Goal: Transaction & Acquisition: Book appointment/travel/reservation

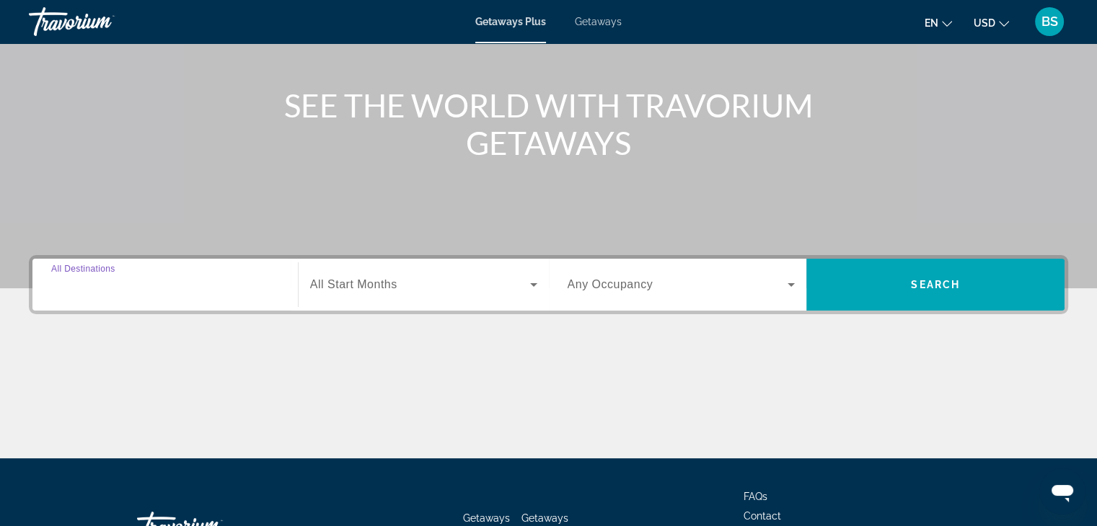
click at [231, 283] on input "Destination All Destinations" at bounding box center [165, 285] width 228 height 17
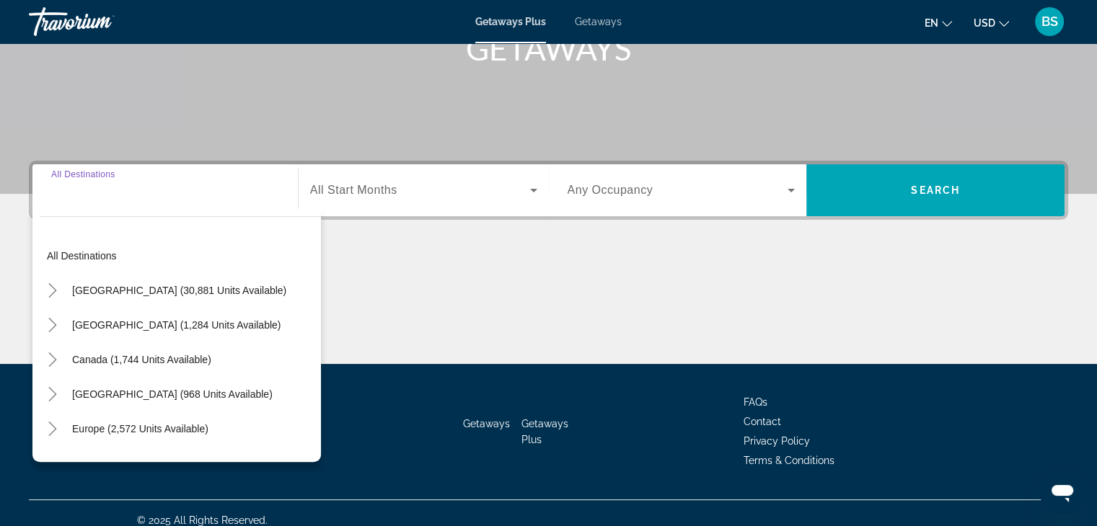
scroll to position [253, 0]
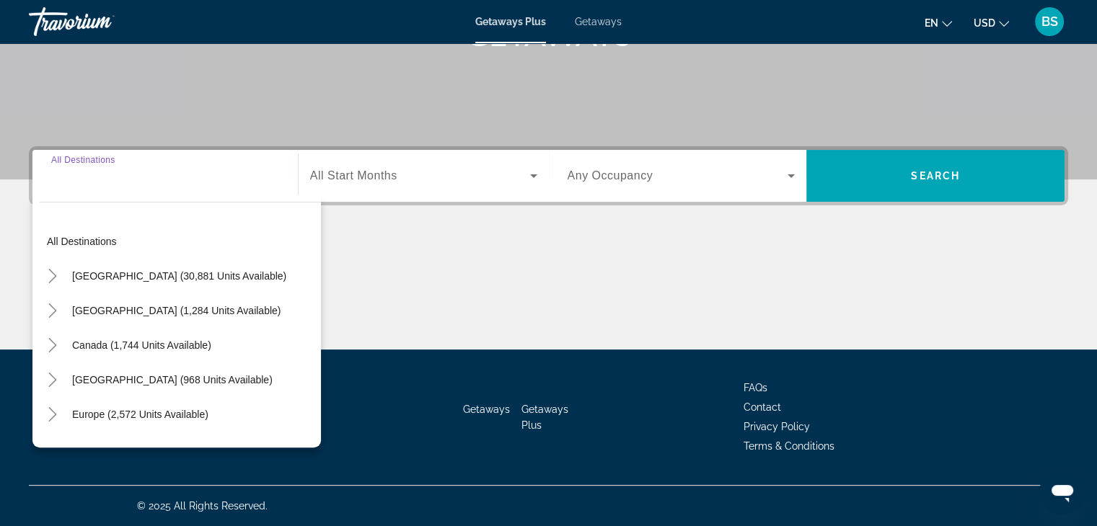
click at [149, 175] on input "Destination All Destinations" at bounding box center [165, 176] width 228 height 17
click at [140, 188] on div "Search widget" at bounding box center [165, 176] width 228 height 41
click at [169, 340] on span "Canada (1,744 units available)" at bounding box center [141, 346] width 139 height 12
type input "**********"
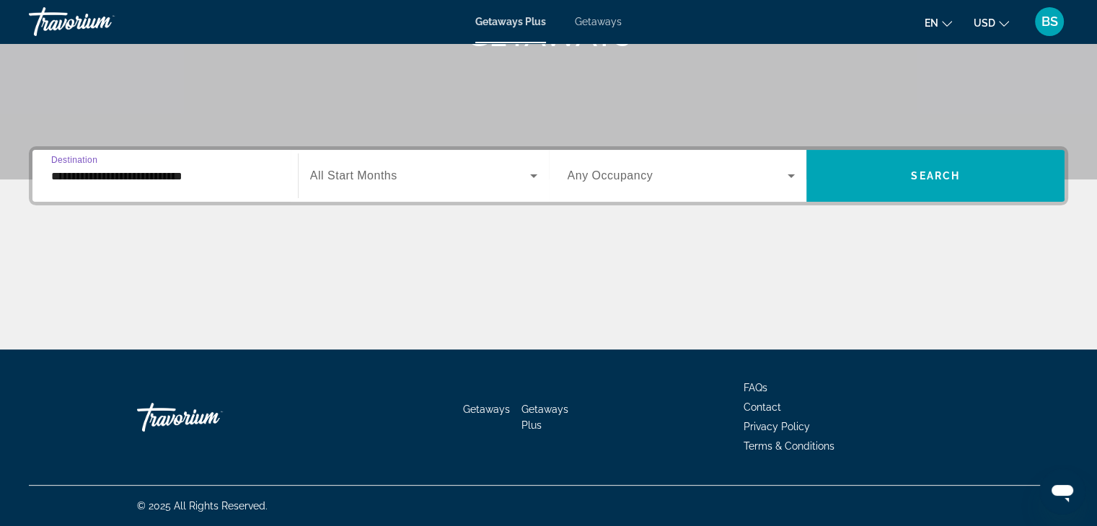
click at [436, 181] on span "Search widget" at bounding box center [420, 175] width 220 height 17
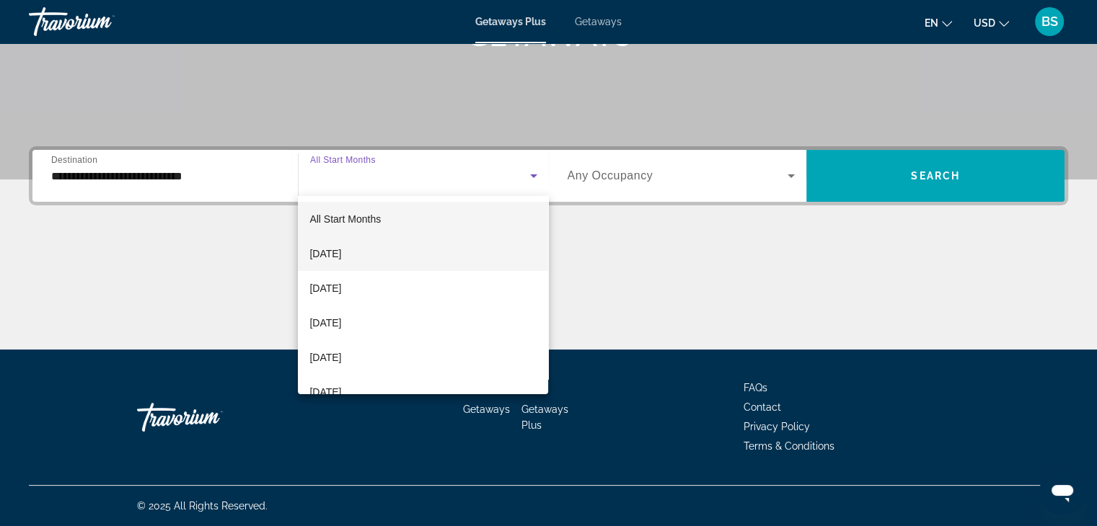
click at [387, 248] on mat-option "[DATE]" at bounding box center [423, 254] width 250 height 35
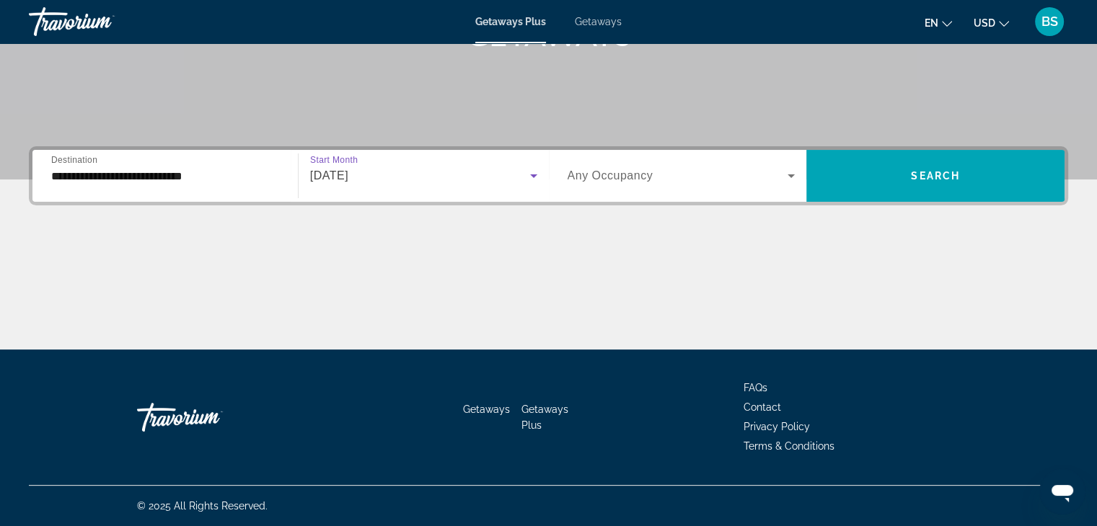
click at [681, 180] on span "Search widget" at bounding box center [678, 175] width 221 height 17
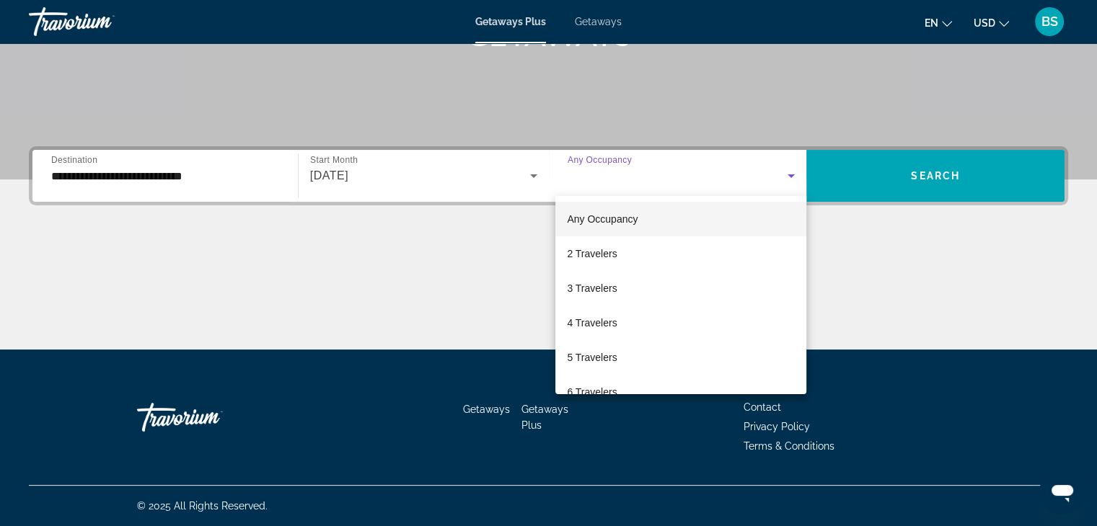
click at [684, 187] on div at bounding box center [548, 263] width 1097 height 526
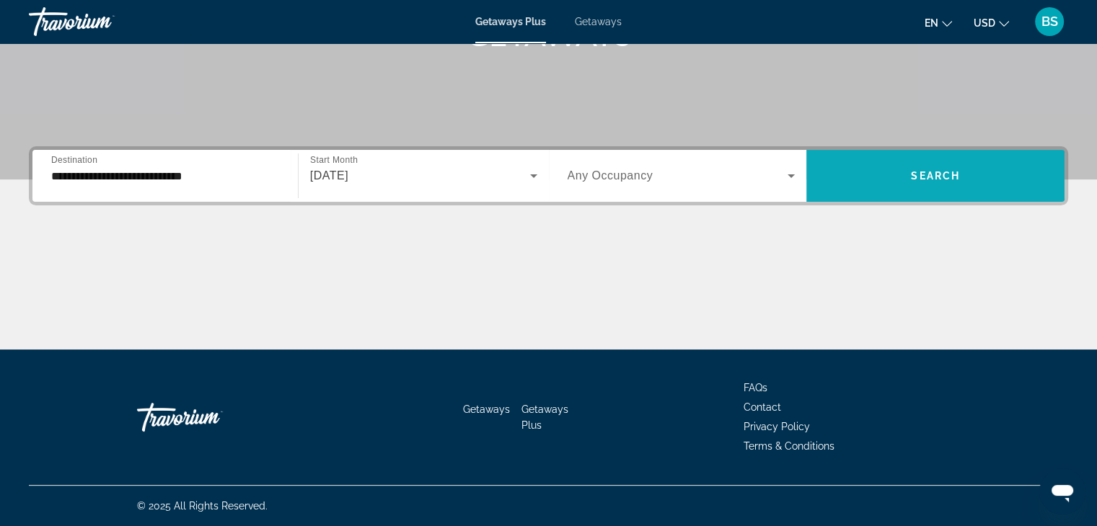
click at [880, 174] on span "Search widget" at bounding box center [935, 176] width 258 height 35
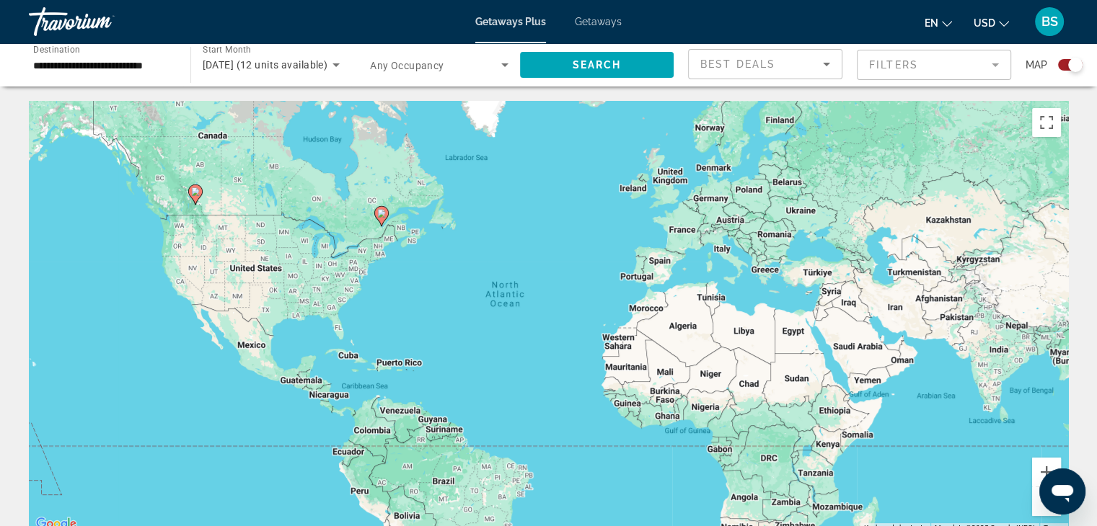
click at [599, 24] on span "Getaways" at bounding box center [598, 22] width 47 height 12
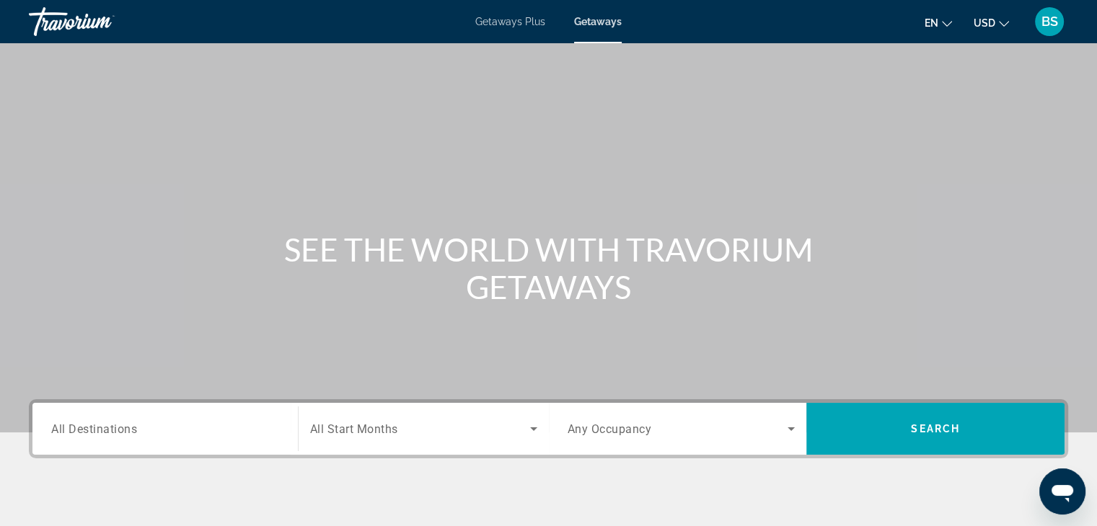
click at [501, 17] on span "Getaways Plus" at bounding box center [510, 22] width 70 height 12
click at [205, 434] on input "Destination All Destinations" at bounding box center [165, 429] width 228 height 17
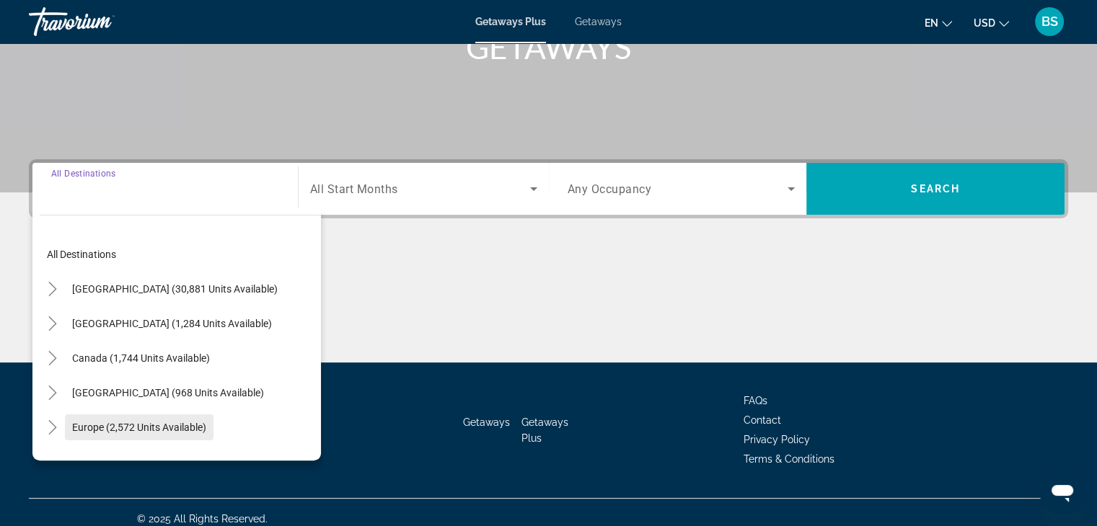
scroll to position [253, 0]
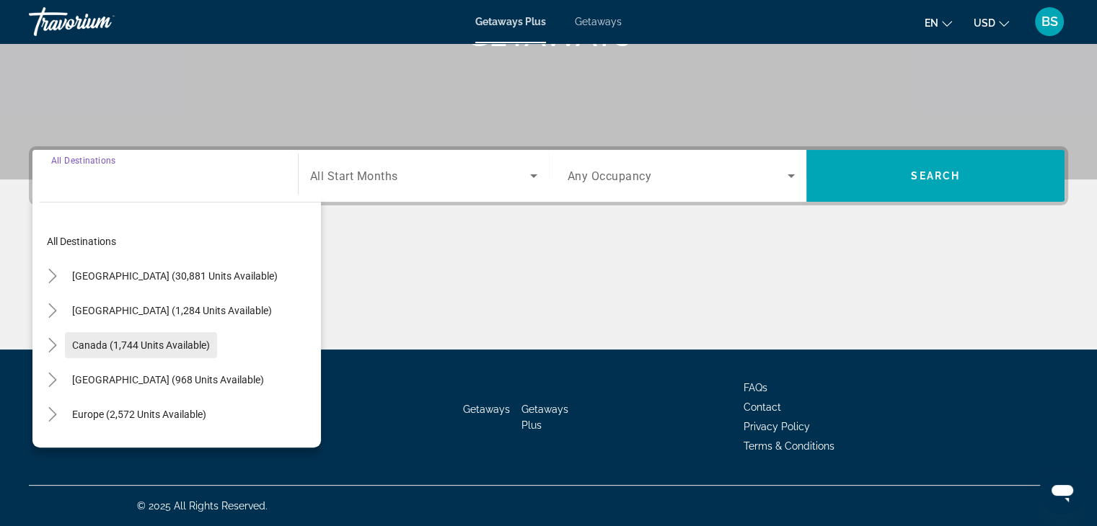
click at [170, 343] on span "Canada (1,744 units available)" at bounding box center [141, 346] width 138 height 12
type input "**********"
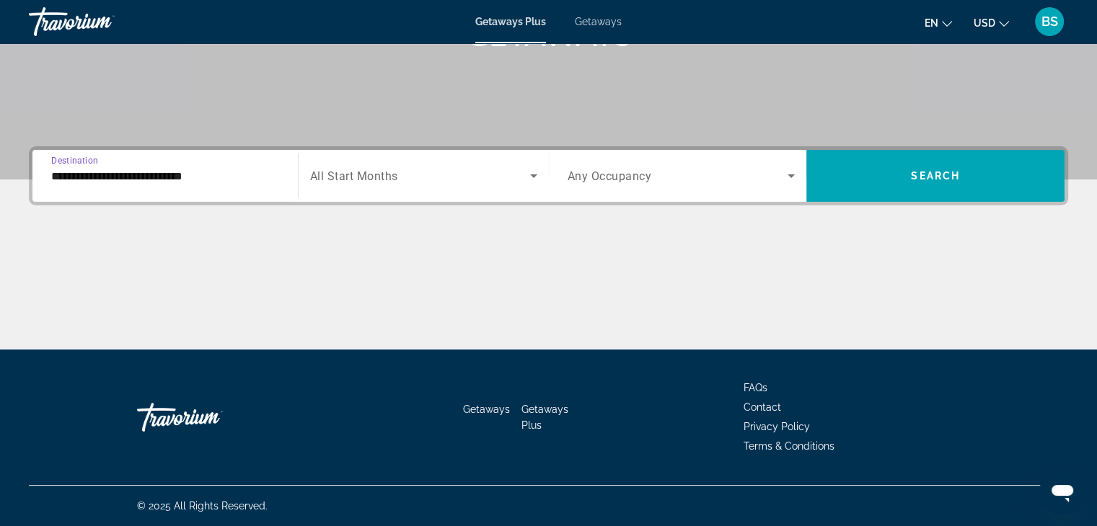
click at [403, 173] on span "Search widget" at bounding box center [420, 175] width 220 height 17
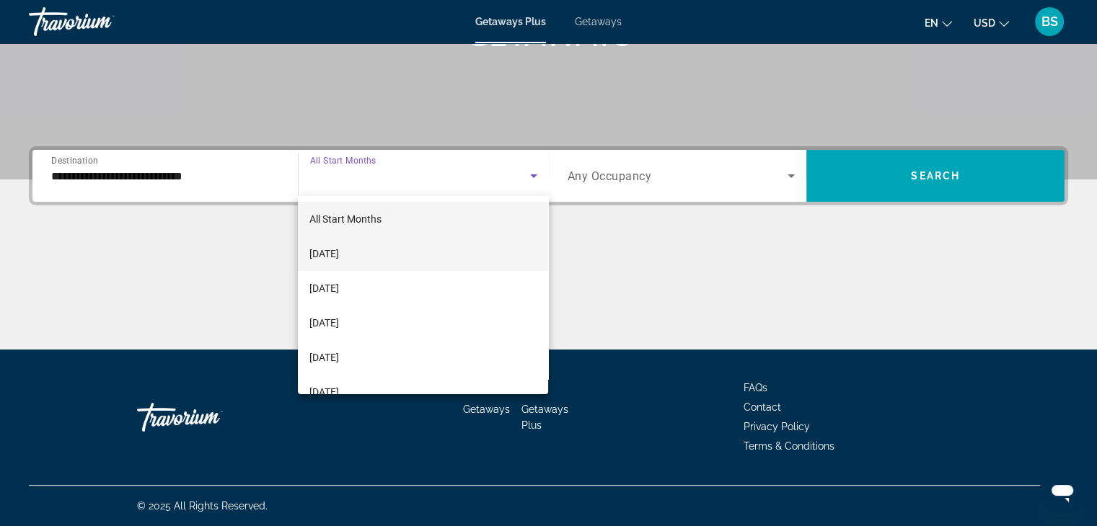
click at [392, 251] on mat-option "[DATE]" at bounding box center [423, 254] width 250 height 35
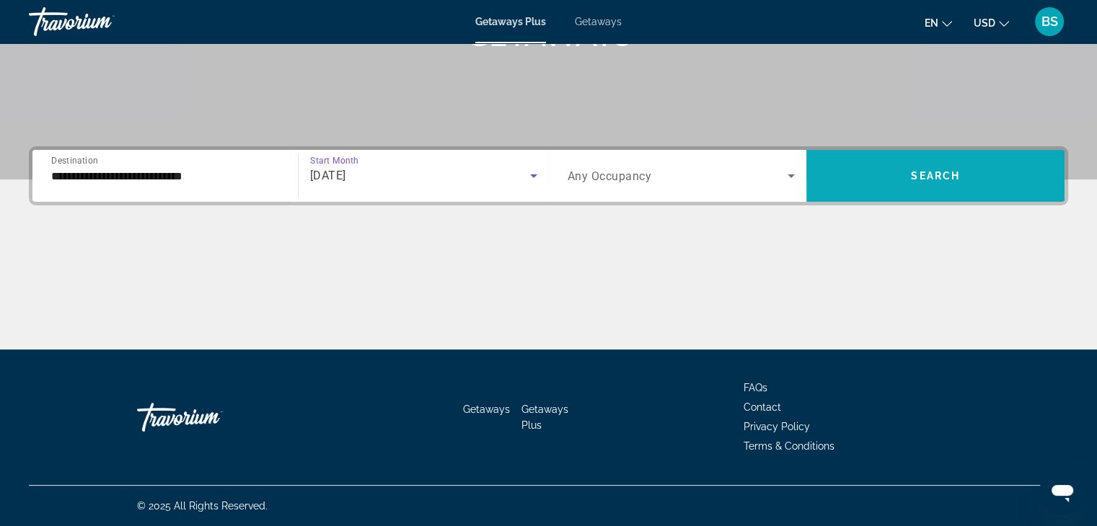
click at [937, 175] on span "Search" at bounding box center [935, 176] width 49 height 12
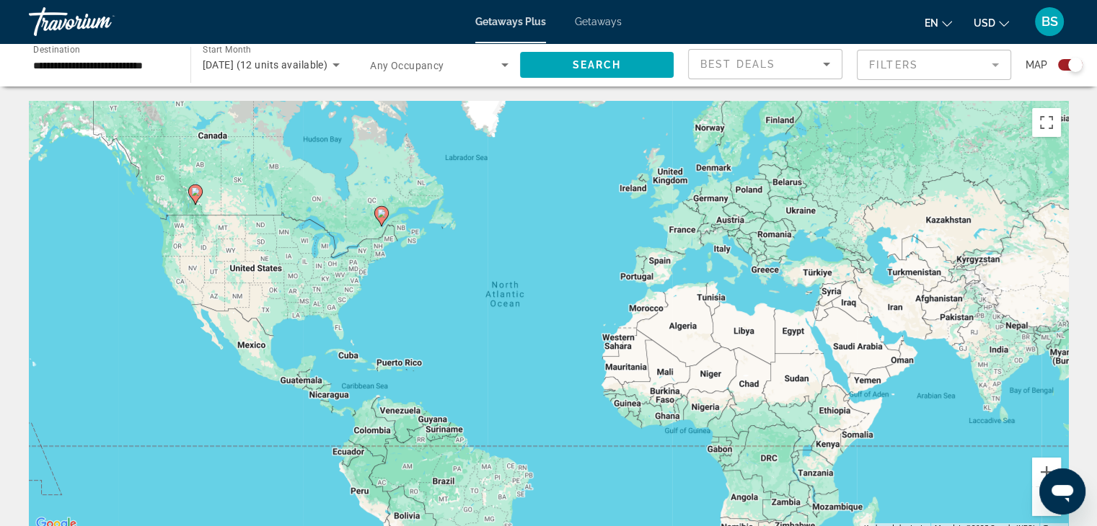
click at [383, 216] on image "Main content" at bounding box center [381, 213] width 9 height 9
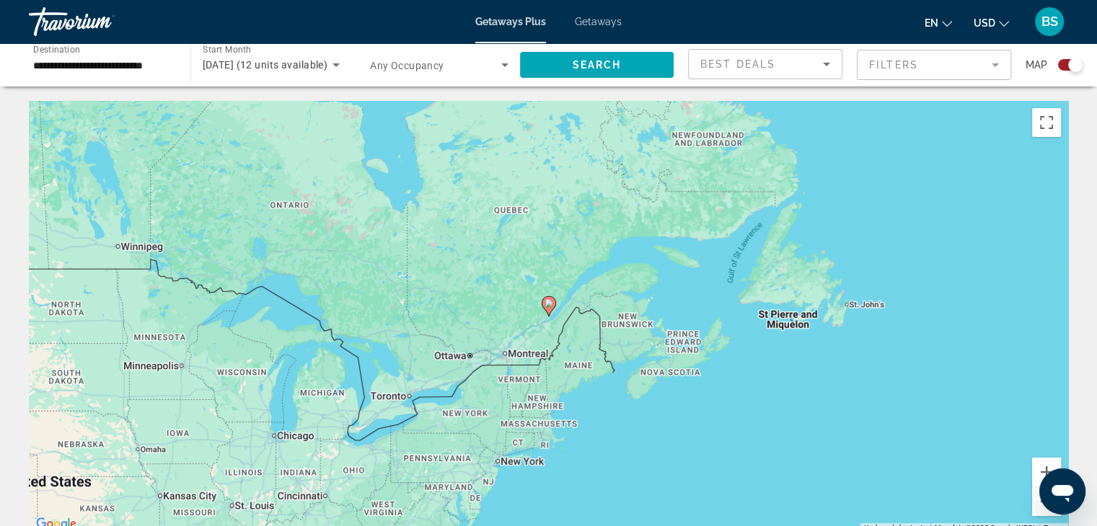
click at [408, 398] on div "To navigate, press the arrow keys. To activate drag with keyboard, press Alt + …" at bounding box center [548, 317] width 1039 height 433
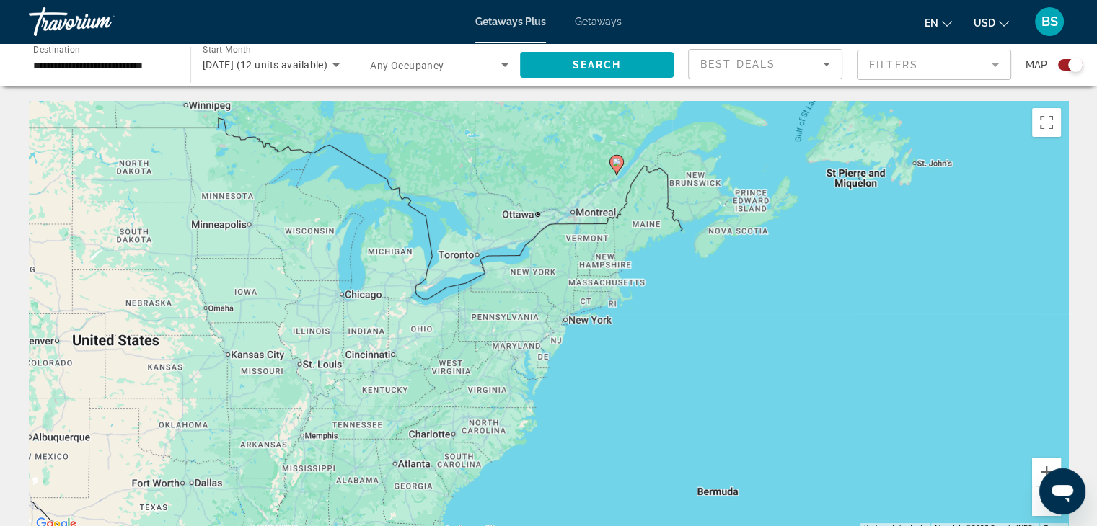
drag, startPoint x: 409, startPoint y: 398, endPoint x: 482, endPoint y: 256, distance: 159.6
click at [477, 255] on div "To activate drag with keyboard, press Alt + Enter. Once in keyboard drag state,…" at bounding box center [548, 317] width 1039 height 433
click at [1047, 466] on button "Zoom in" at bounding box center [1046, 472] width 29 height 29
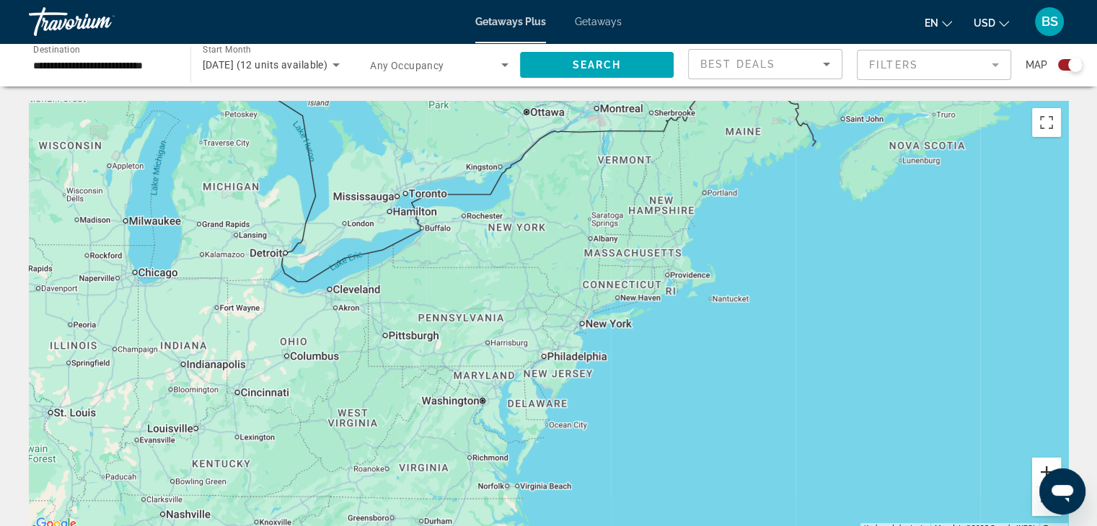
click at [1047, 466] on button "Zoom in" at bounding box center [1046, 472] width 29 height 29
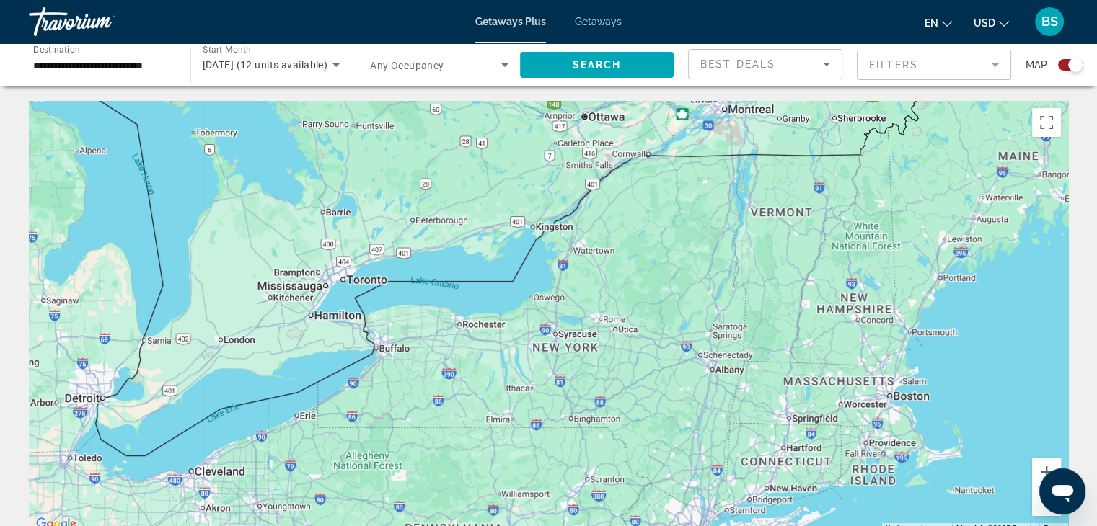
drag, startPoint x: 447, startPoint y: 187, endPoint x: 527, endPoint y: 399, distance: 225.9
click at [527, 399] on div "Main content" at bounding box center [548, 317] width 1039 height 433
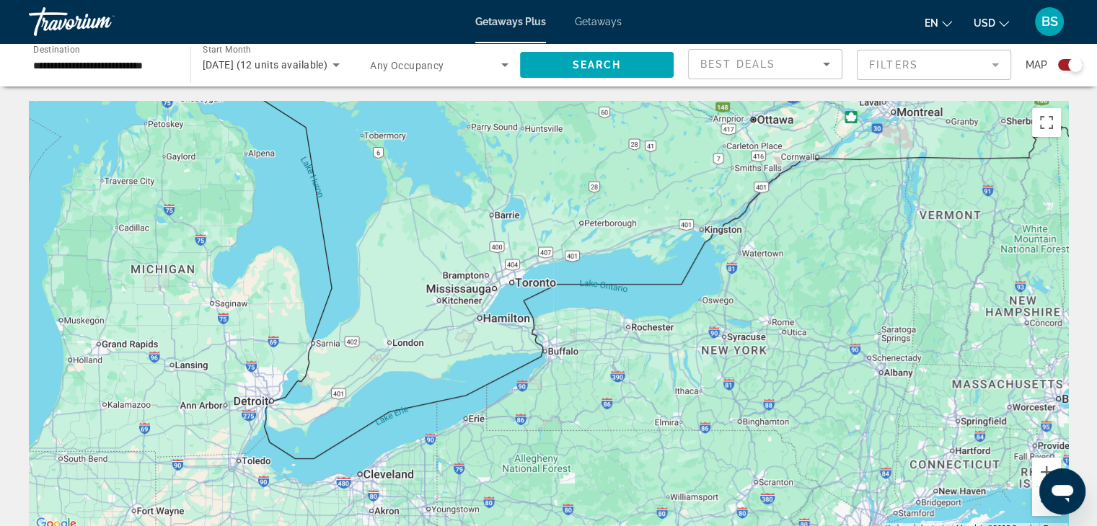
drag, startPoint x: 366, startPoint y: 316, endPoint x: 538, endPoint y: 318, distance: 171.6
click at [538, 318] on div "Main content" at bounding box center [548, 317] width 1039 height 433
click at [1047, 465] on button "Zoom in" at bounding box center [1046, 472] width 29 height 29
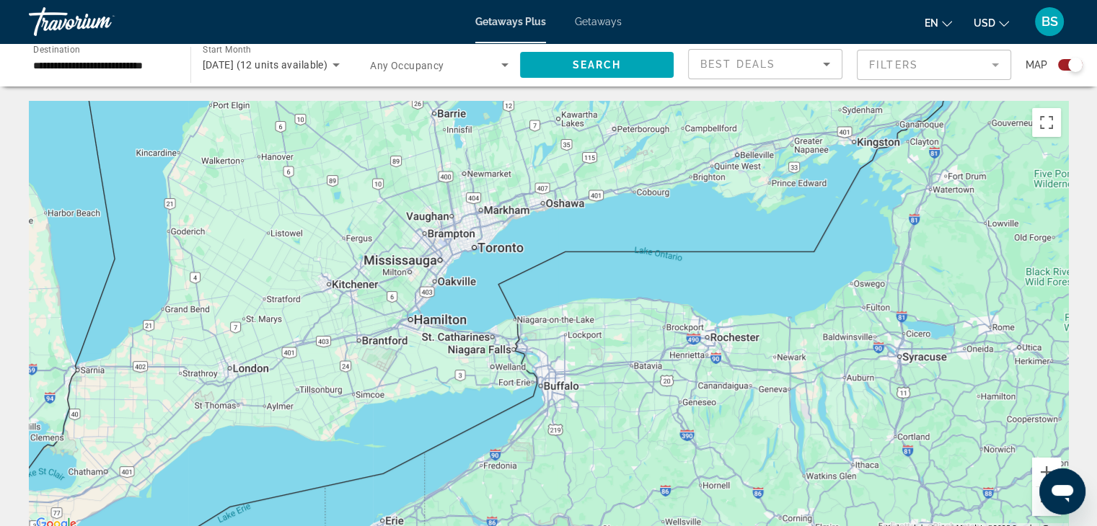
click at [480, 71] on span "Search widget" at bounding box center [435, 64] width 131 height 17
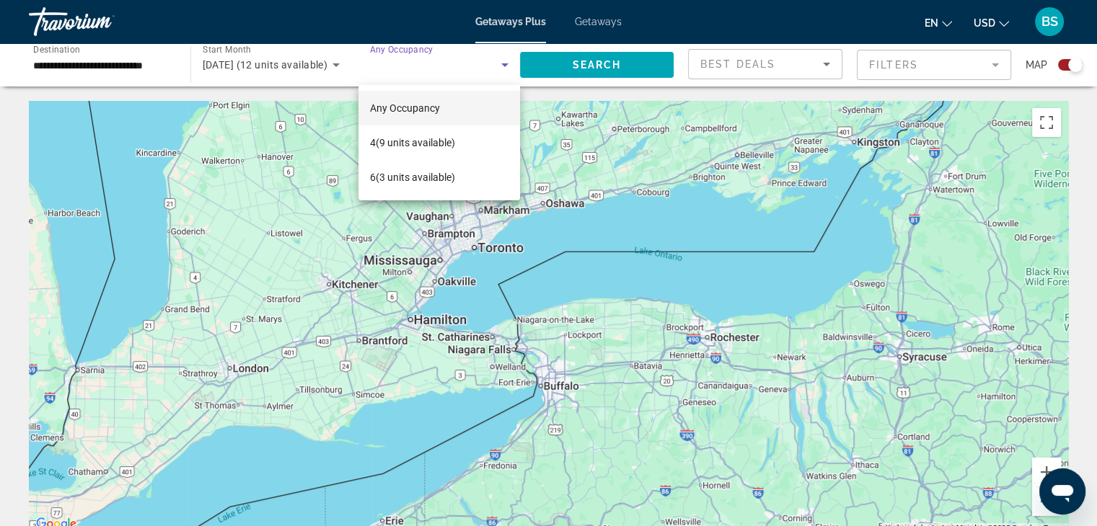
click at [791, 61] on div at bounding box center [548, 263] width 1097 height 526
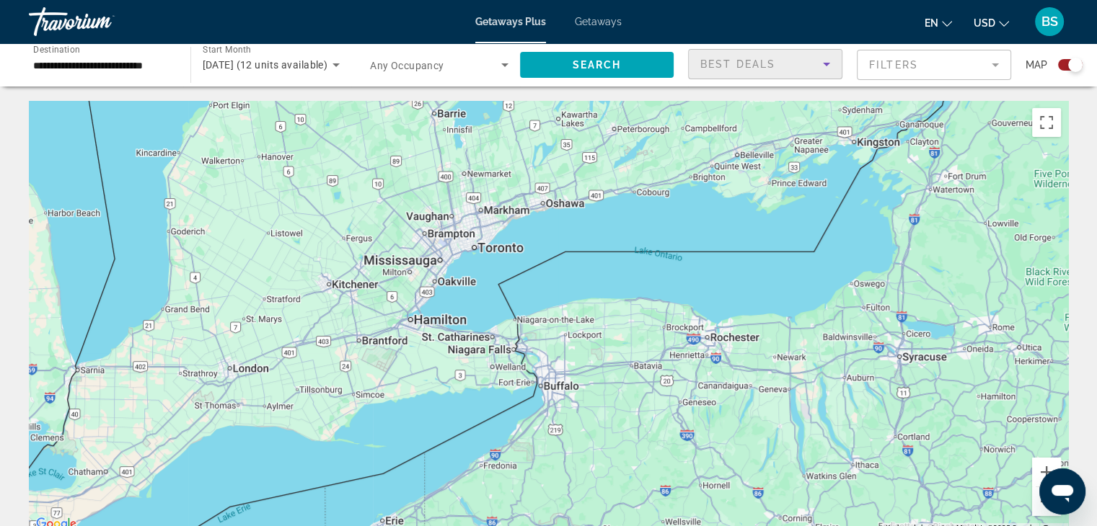
click at [793, 61] on div "Best Deals" at bounding box center [761, 64] width 123 height 17
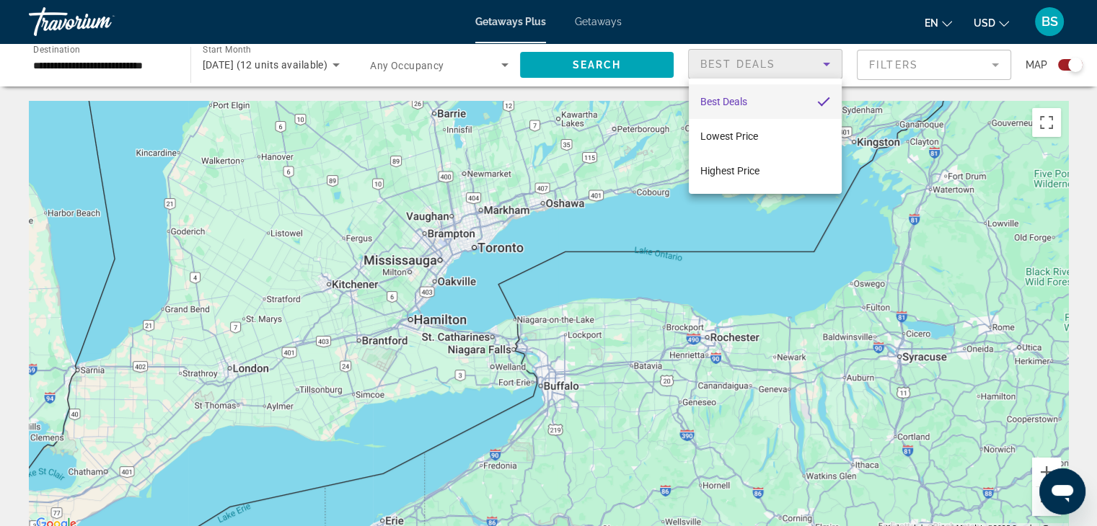
click at [913, 64] on div at bounding box center [548, 263] width 1097 height 526
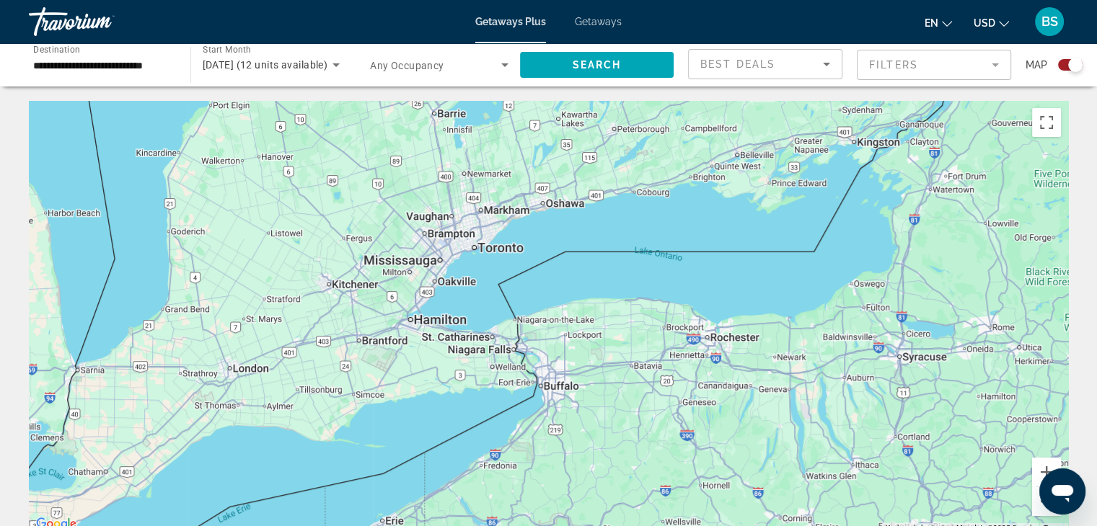
click at [913, 64] on mat-form-field "Filters" at bounding box center [934, 65] width 154 height 30
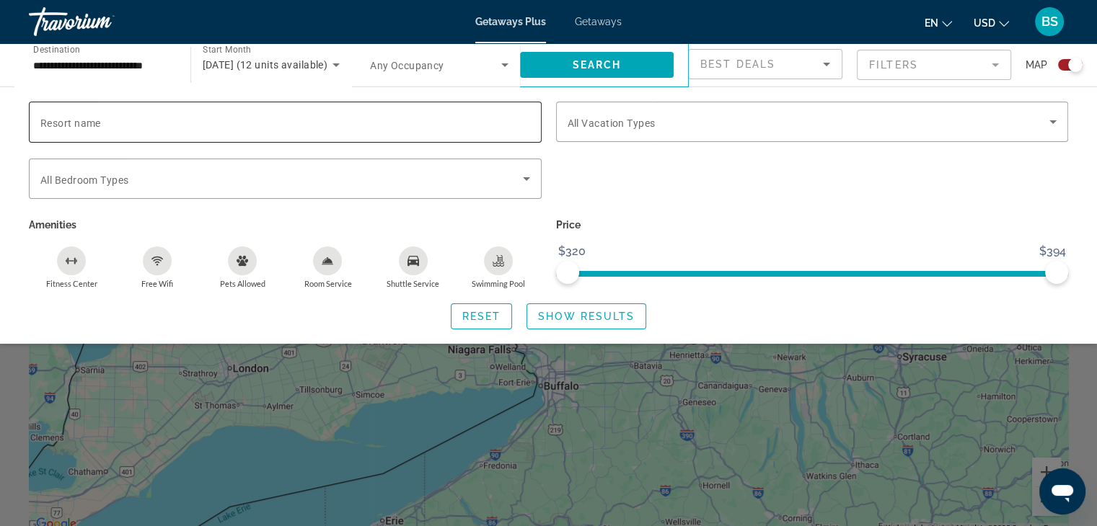
click at [378, 131] on div "Search widget" at bounding box center [285, 122] width 490 height 41
paste input "**********"
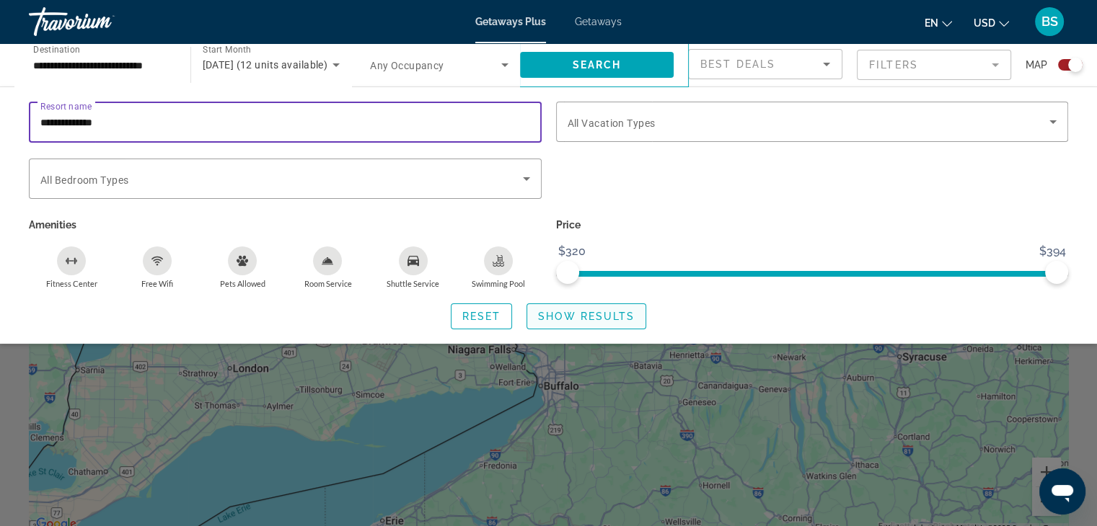
type input "**********"
click at [573, 317] on span "Show Results" at bounding box center [586, 317] width 97 height 12
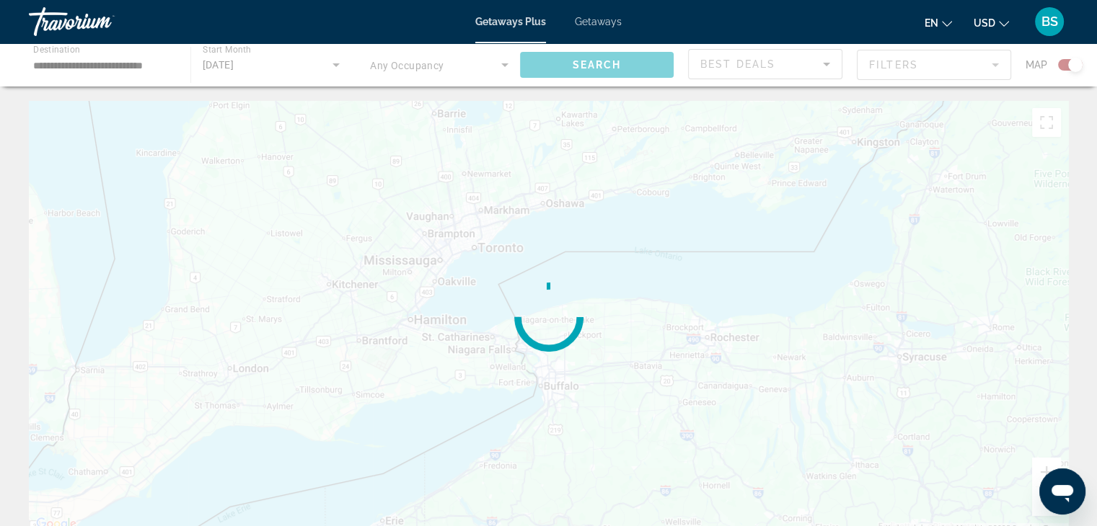
click at [573, 317] on circle "Main content" at bounding box center [549, 317] width 68 height 68
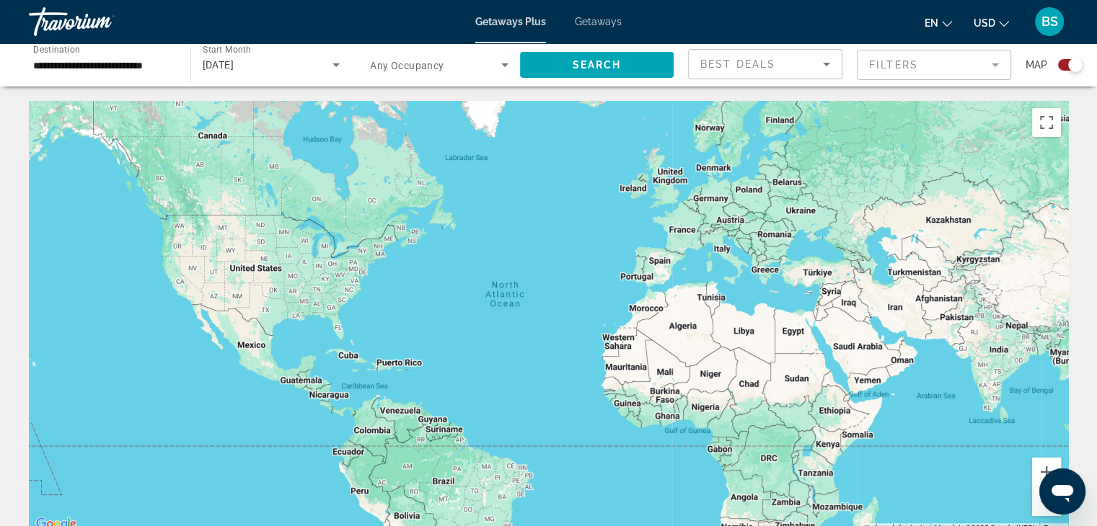
click at [972, 71] on mat-form-field "Filters" at bounding box center [934, 65] width 154 height 30
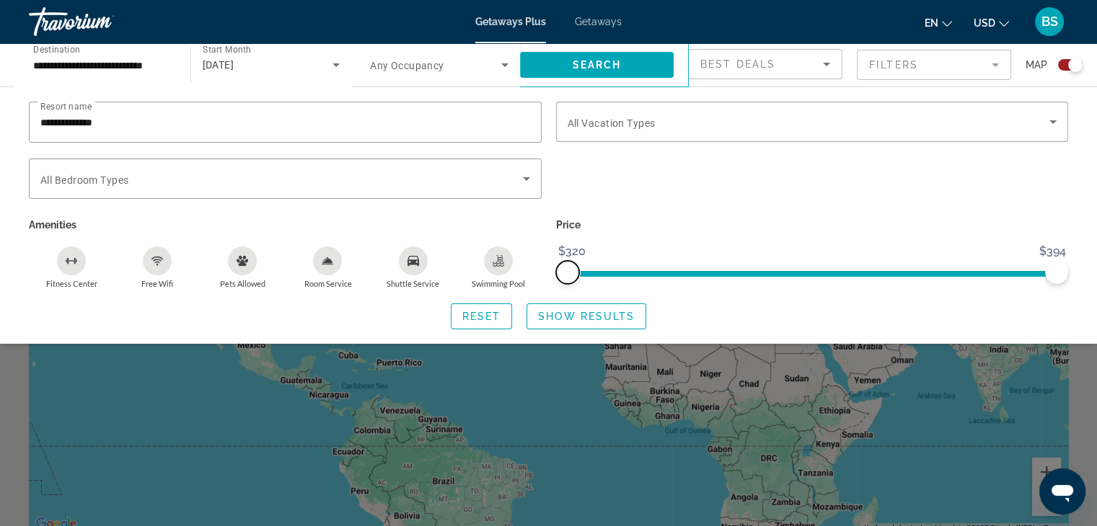
drag, startPoint x: 570, startPoint y: 272, endPoint x: 534, endPoint y: 272, distance: 36.1
click at [534, 272] on div "**********" at bounding box center [549, 195] width 1054 height 187
drag, startPoint x: 1050, startPoint y: 268, endPoint x: 1073, endPoint y: 267, distance: 23.1
click at [1073, 267] on div "Price $320 $394 $320 $394" at bounding box center [812, 252] width 527 height 74
click at [1042, 120] on span "Search widget" at bounding box center [809, 121] width 482 height 17
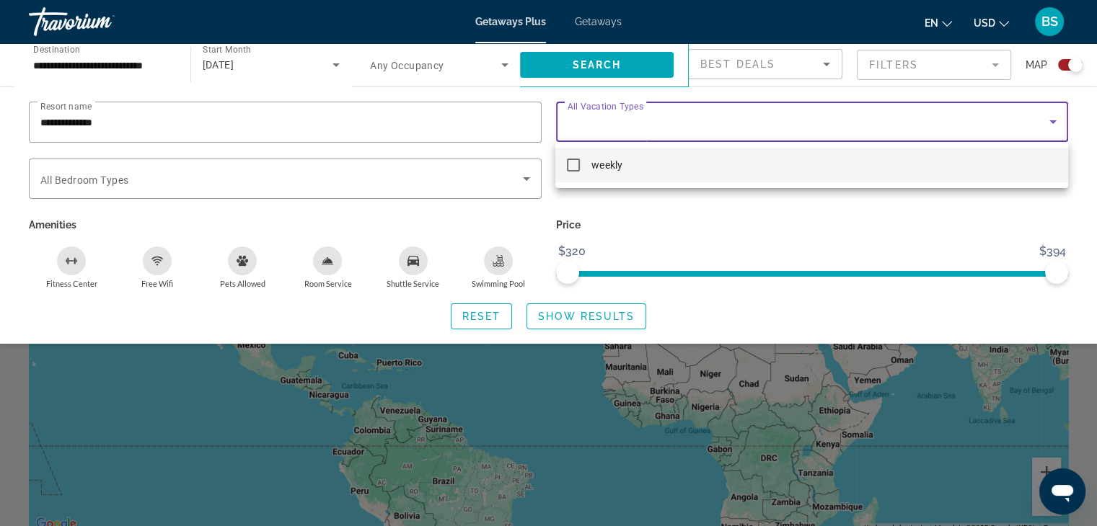
click at [1043, 119] on div at bounding box center [548, 263] width 1097 height 526
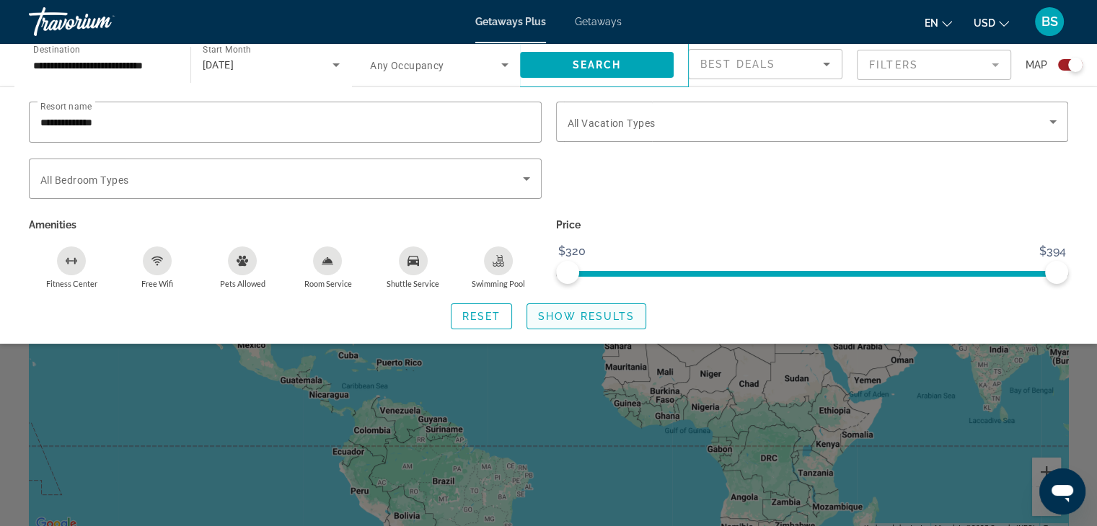
click at [594, 315] on span "Show Results" at bounding box center [586, 317] width 97 height 12
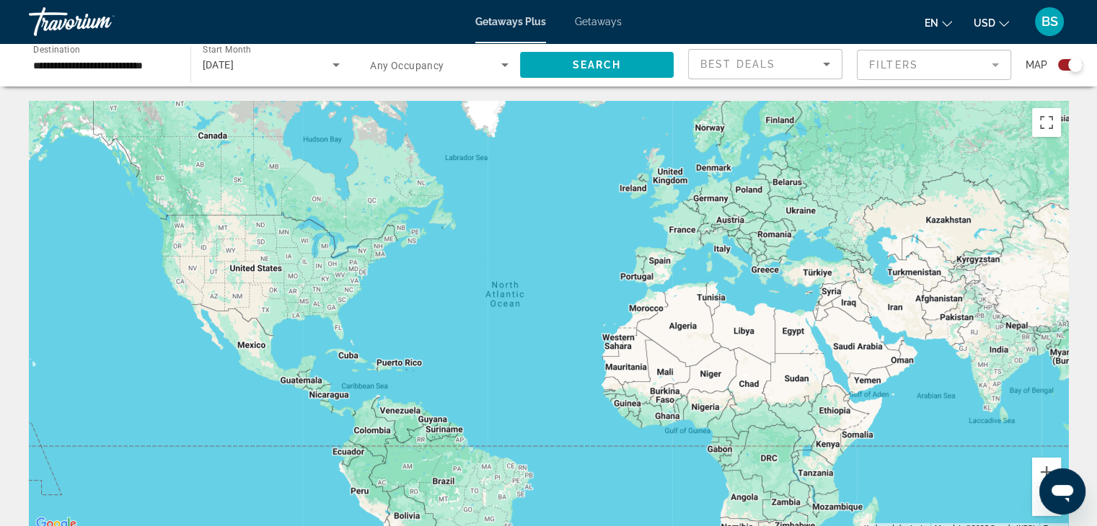
click at [494, 63] on span "Search widget" at bounding box center [435, 64] width 131 height 17
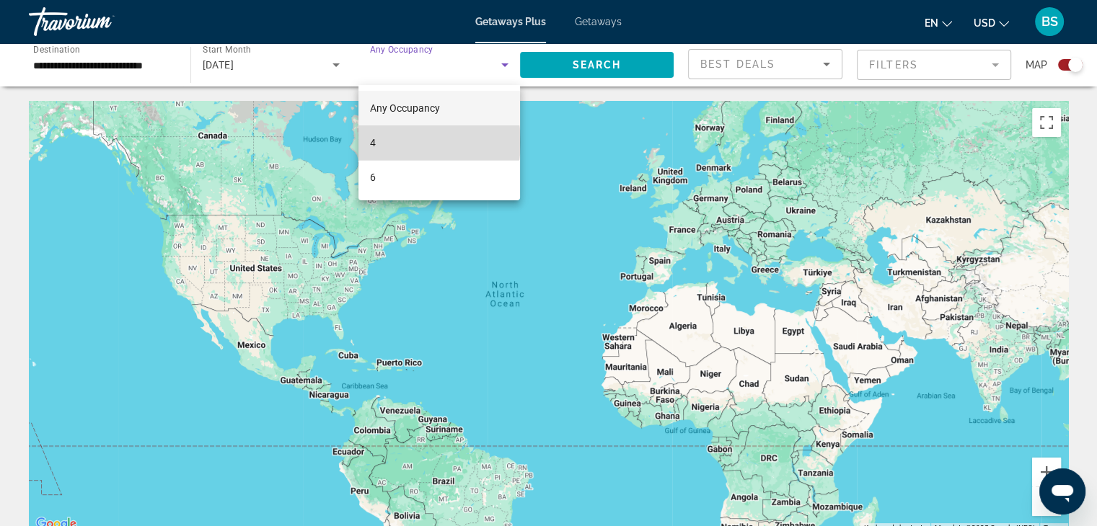
click at [398, 142] on mat-option "4" at bounding box center [439, 142] width 162 height 35
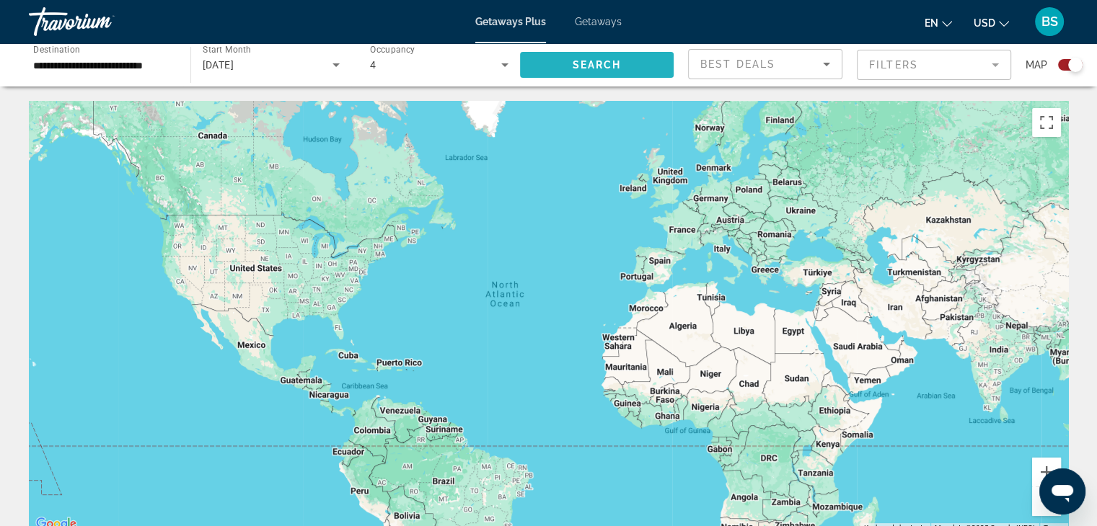
click at [610, 64] on span "Search" at bounding box center [596, 65] width 49 height 12
click at [489, 69] on div "4" at bounding box center [435, 64] width 131 height 17
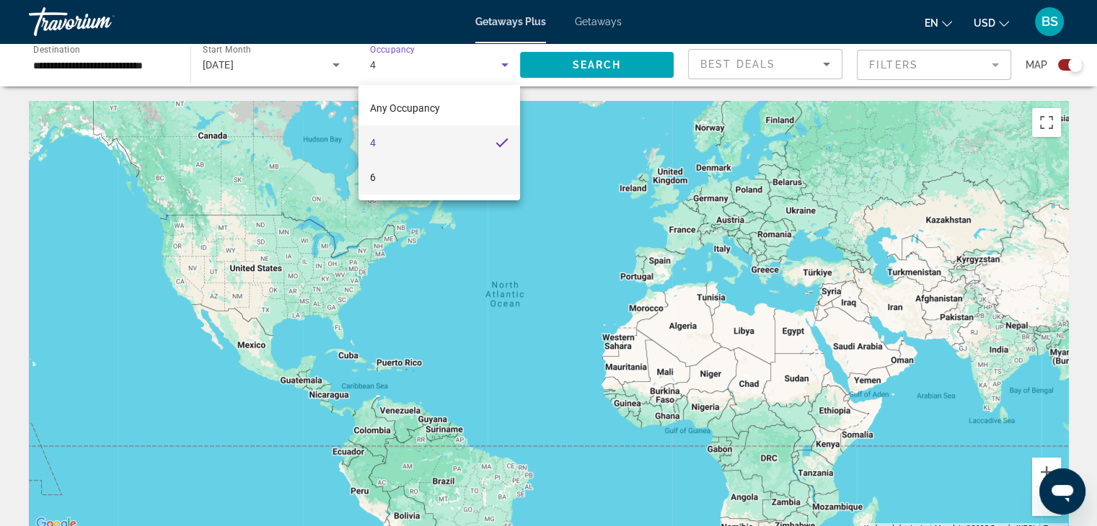
click at [418, 173] on mat-option "6" at bounding box center [439, 177] width 162 height 35
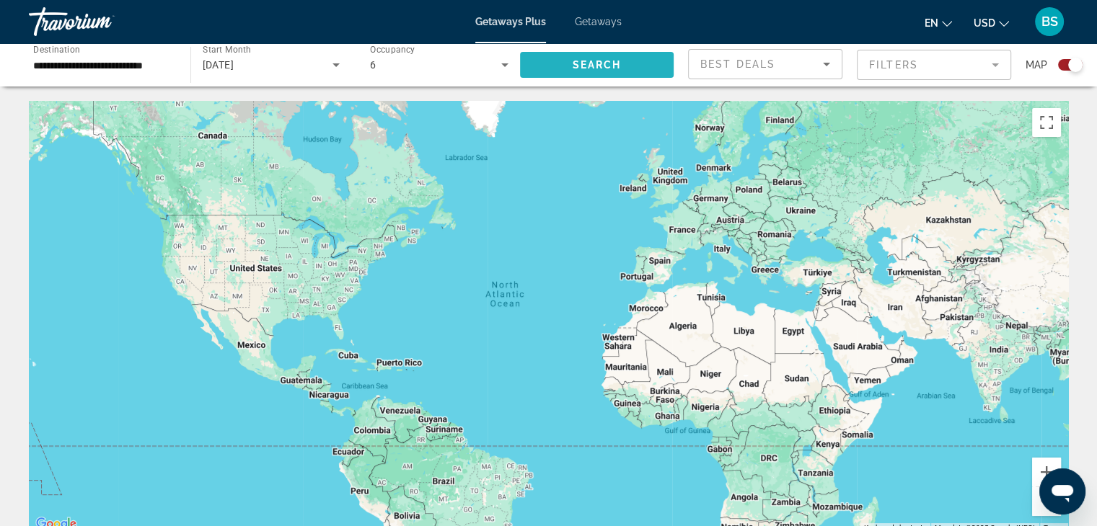
click at [560, 57] on span "Search widget" at bounding box center [597, 65] width 154 height 35
click at [334, 67] on icon "Search widget" at bounding box center [335, 64] width 17 height 17
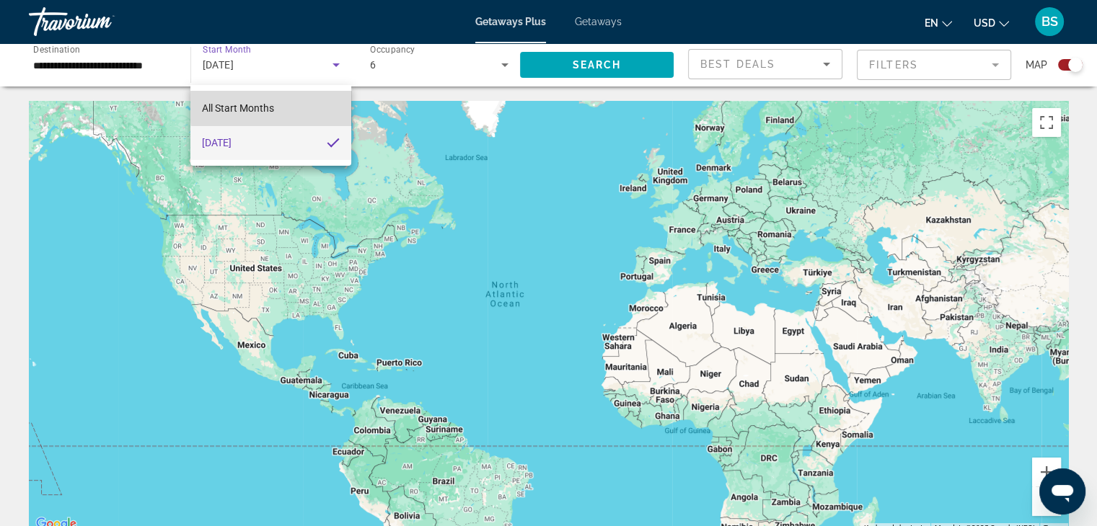
click at [278, 107] on mat-option "All Start Months" at bounding box center [270, 108] width 161 height 35
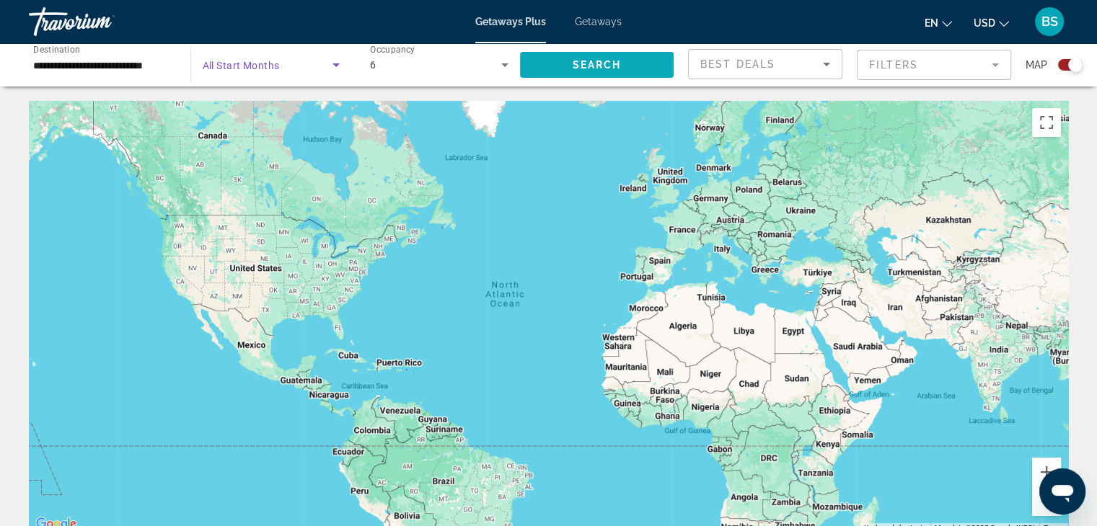
click at [556, 61] on span "Search widget" at bounding box center [597, 65] width 154 height 35
click at [499, 66] on icon "Search widget" at bounding box center [504, 64] width 17 height 17
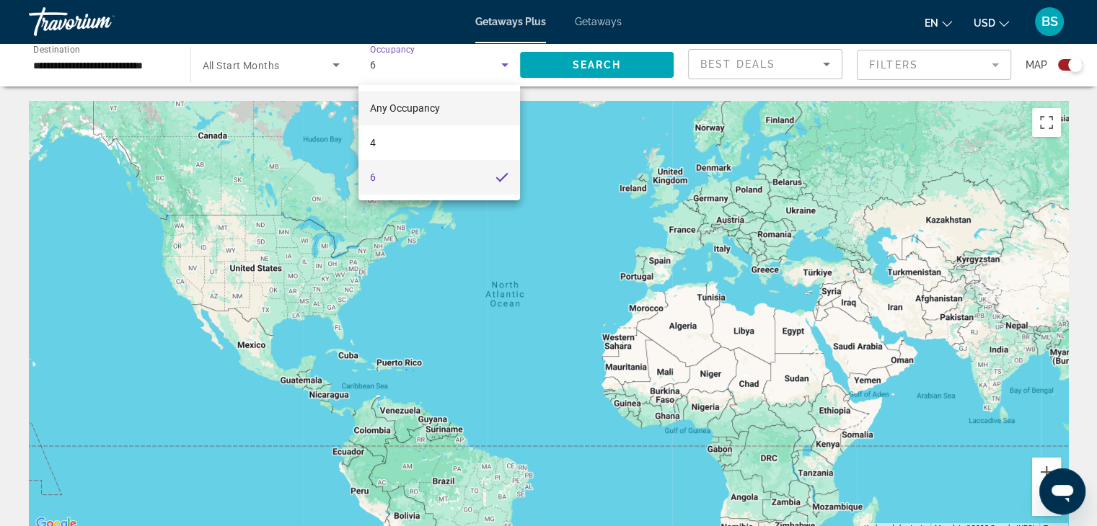
click at [435, 106] on span "Any Occupancy" at bounding box center [405, 108] width 70 height 12
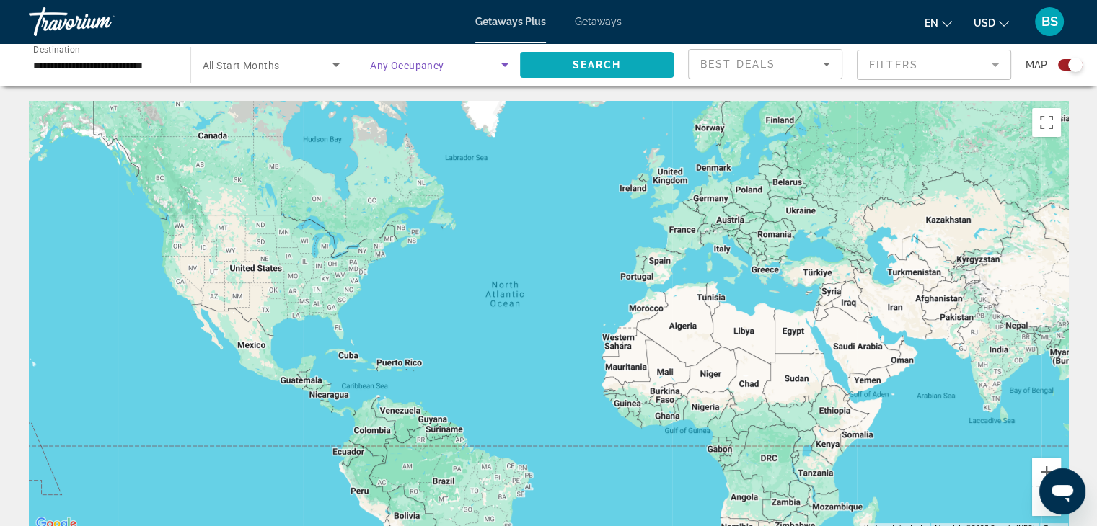
click at [583, 61] on span "Search" at bounding box center [596, 65] width 49 height 12
click at [1001, 24] on icon "Change currency" at bounding box center [1004, 24] width 10 height 10
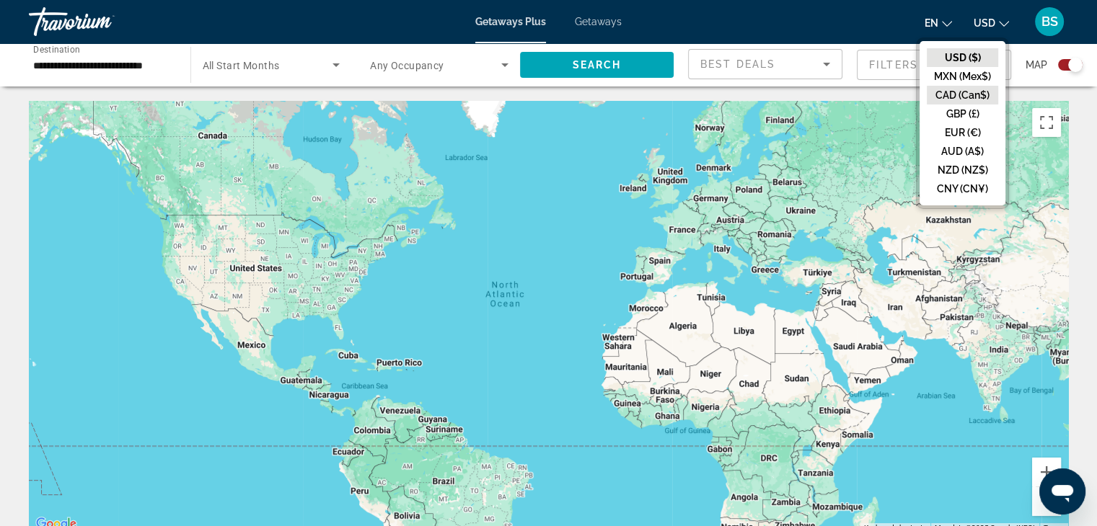
click at [969, 91] on button "CAD (Can$)" at bounding box center [962, 95] width 71 height 19
